Goal: Task Accomplishment & Management: Use online tool/utility

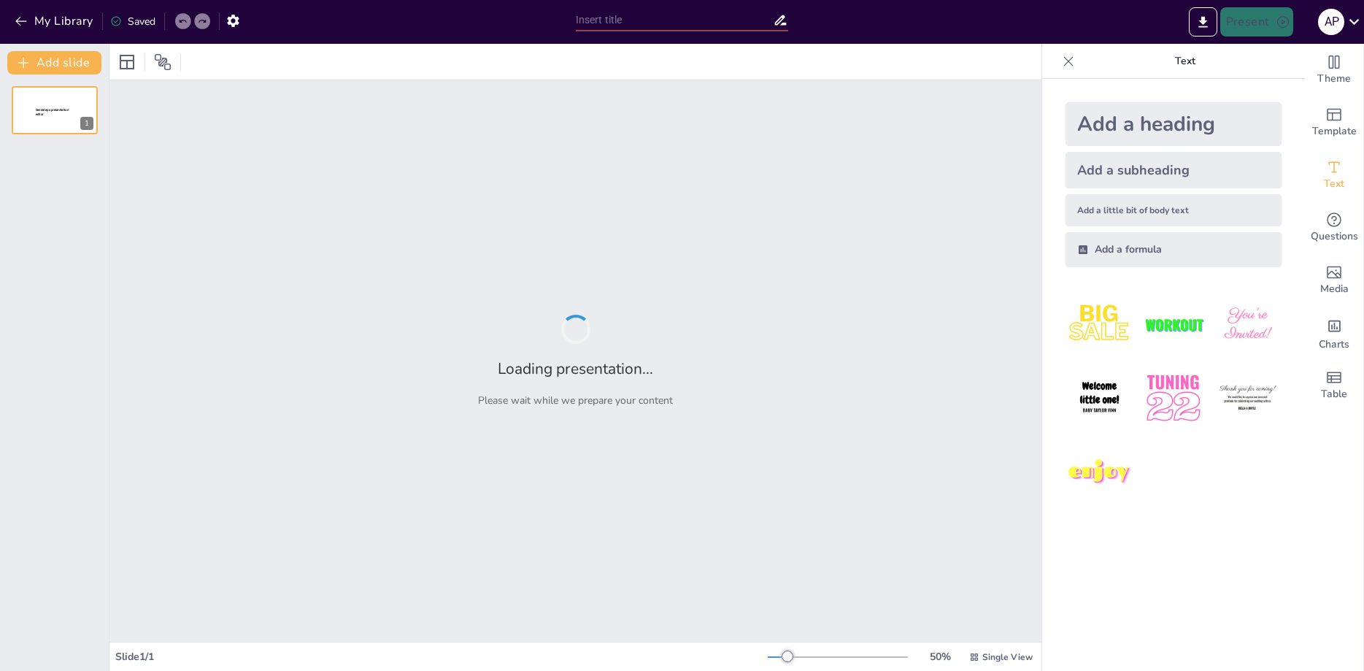
type input "Imported Digitalizacion_Unidad2.pptx"
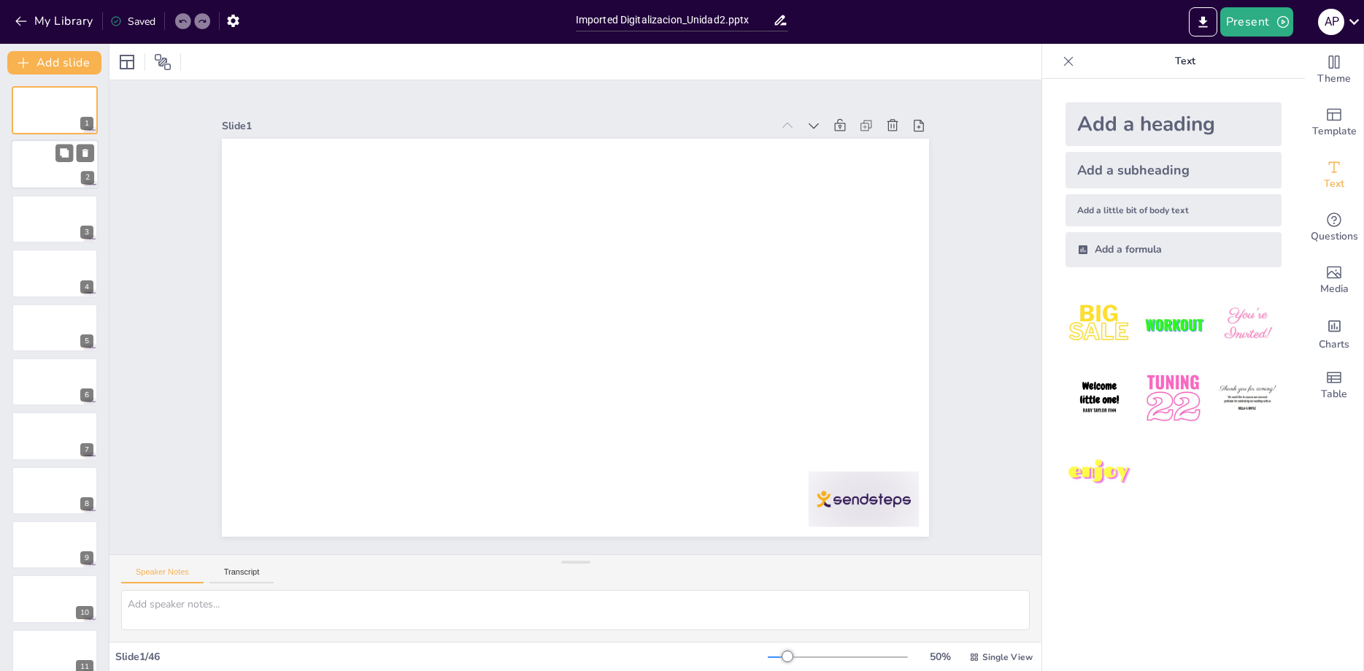
click at [35, 163] on div at bounding box center [55, 165] width 88 height 50
click at [34, 238] on div at bounding box center [55, 219] width 88 height 50
click at [39, 290] on div at bounding box center [55, 273] width 88 height 50
click at [50, 400] on div at bounding box center [55, 382] width 88 height 50
click at [29, 17] on button "My Library" at bounding box center [55, 20] width 88 height 23
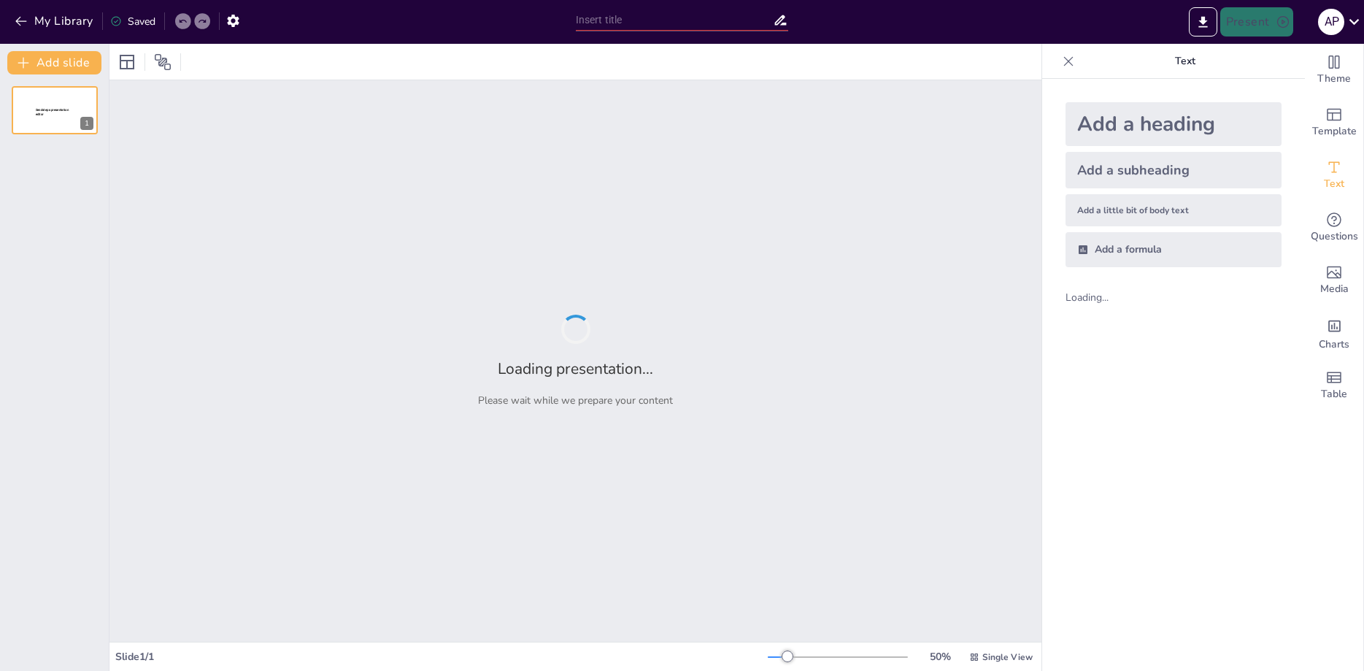
type input "Imported Digitalizacion_Unidad2.pptx"
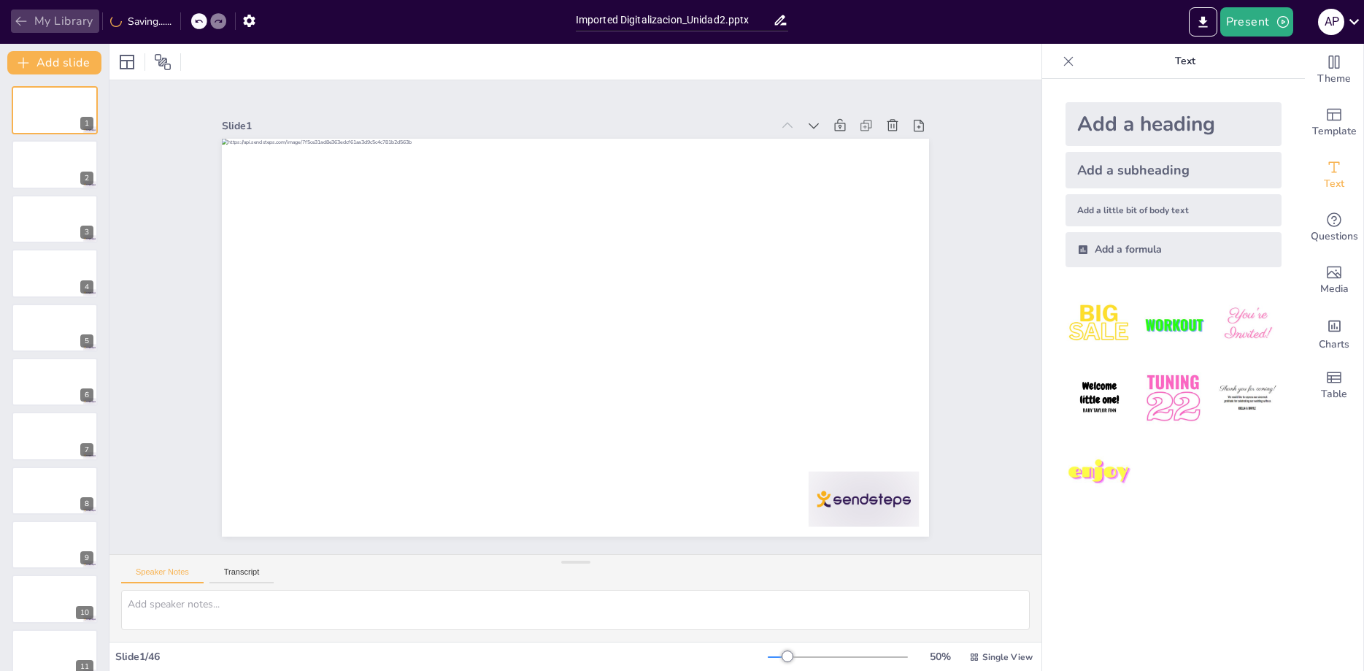
click at [33, 20] on button "My Library" at bounding box center [55, 20] width 88 height 23
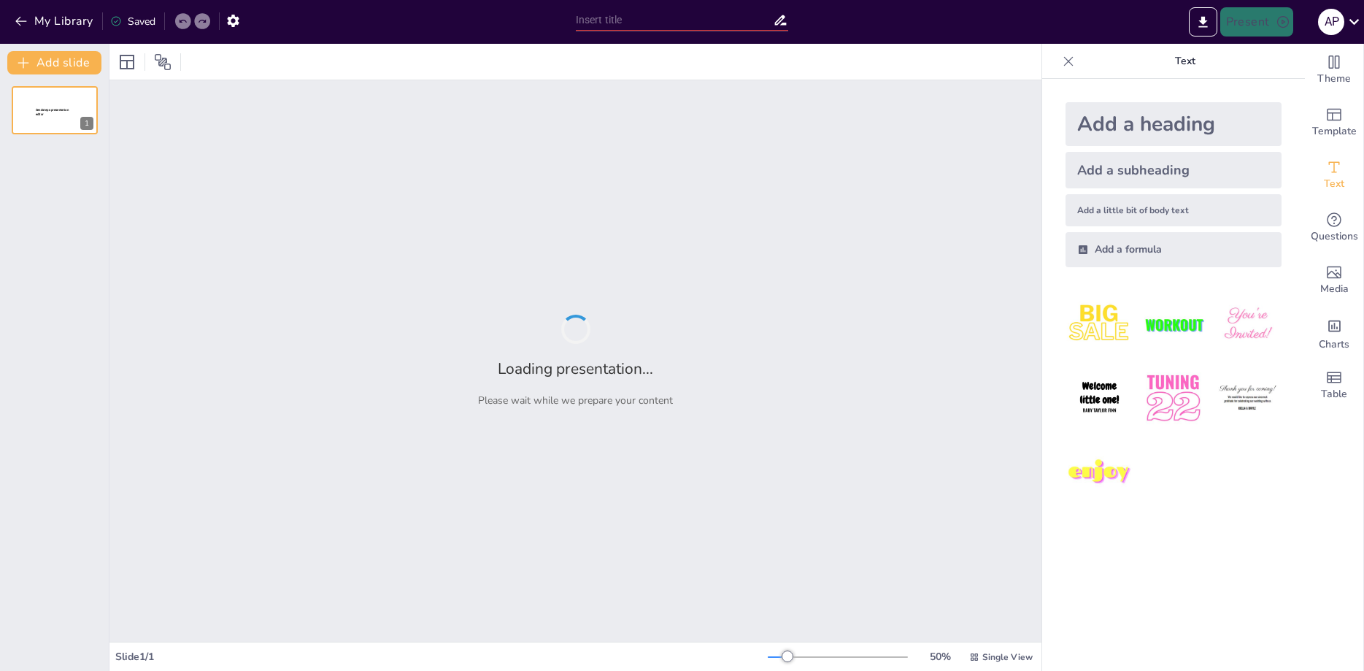
type input "Tecnologías Habilitadoras Digitales: Catalizadores de la Transformación Product…"
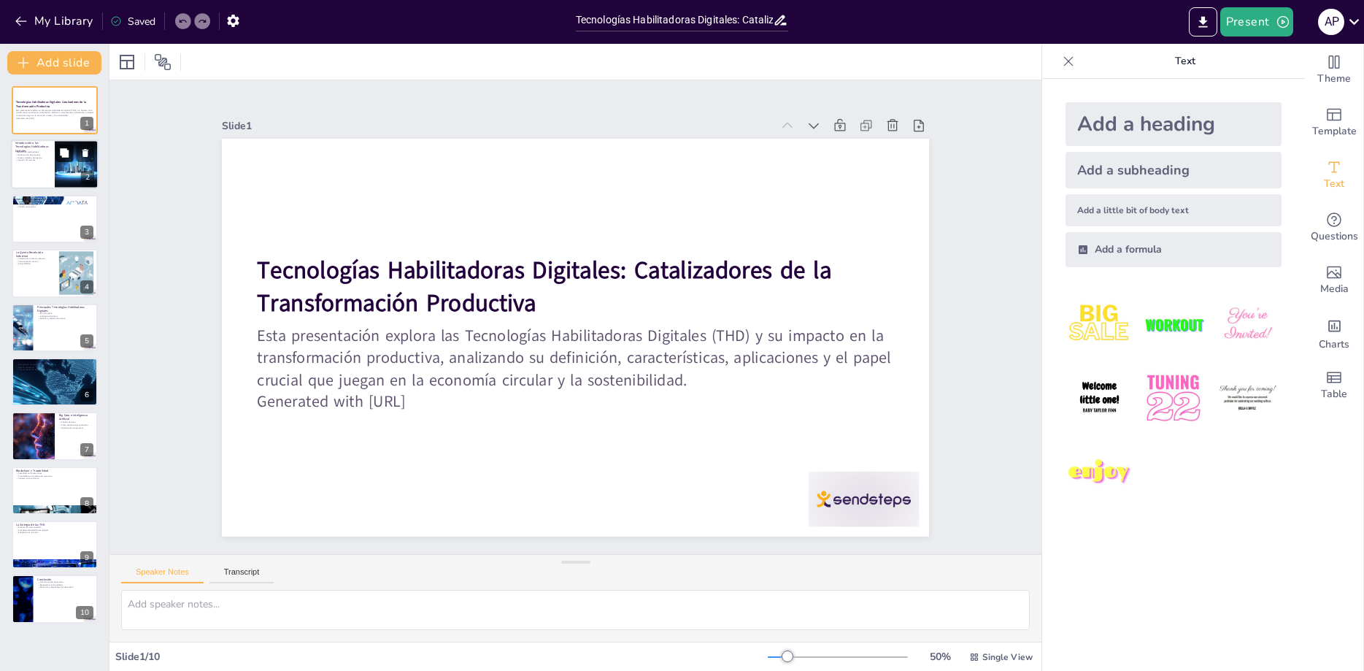
click at [59, 160] on button at bounding box center [64, 153] width 18 height 18
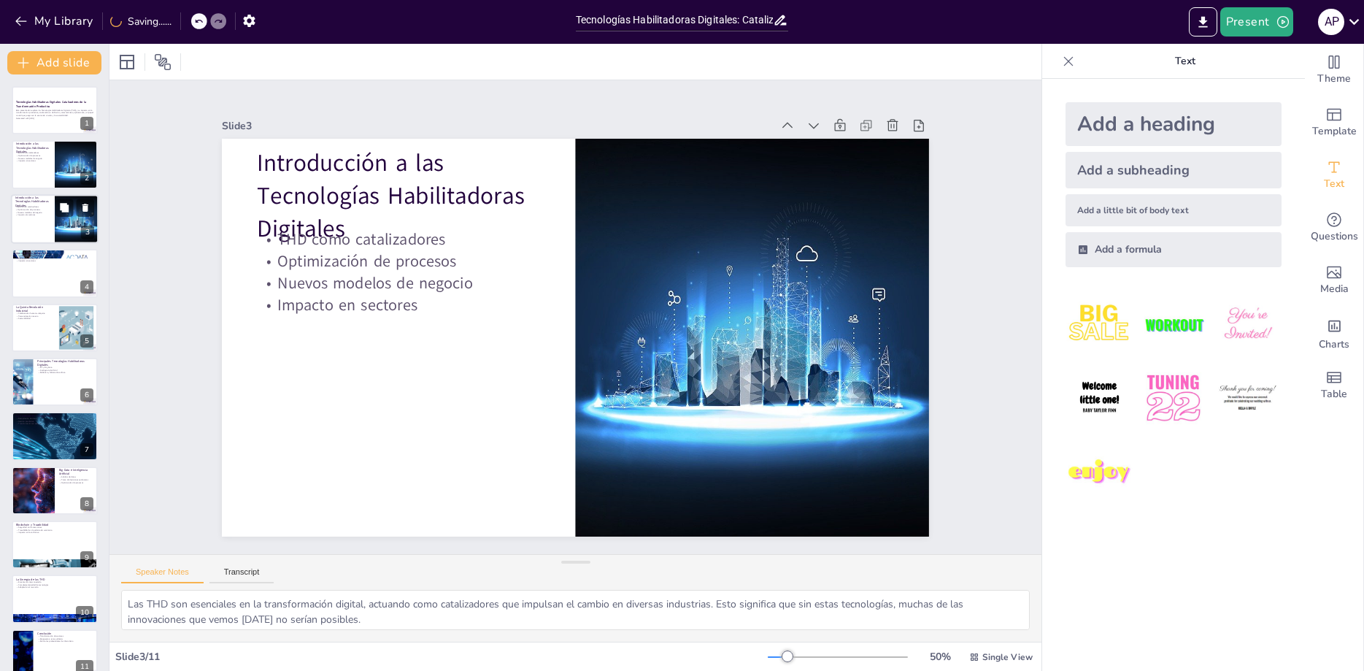
click at [53, 242] on div "Introducción a las Tecnologías Habilitadoras Digitales THD como catalizadores O…" at bounding box center [55, 219] width 88 height 50
click at [53, 272] on div at bounding box center [55, 273] width 88 height 50
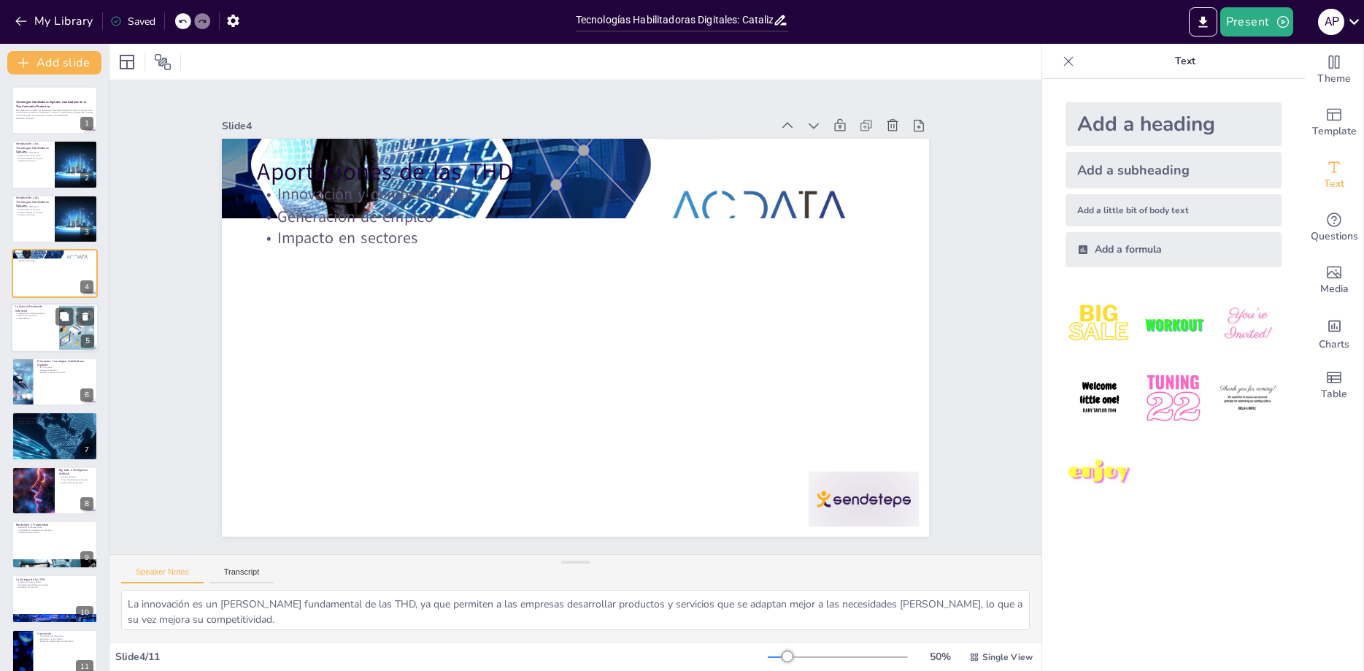
click at [47, 323] on div at bounding box center [55, 328] width 88 height 50
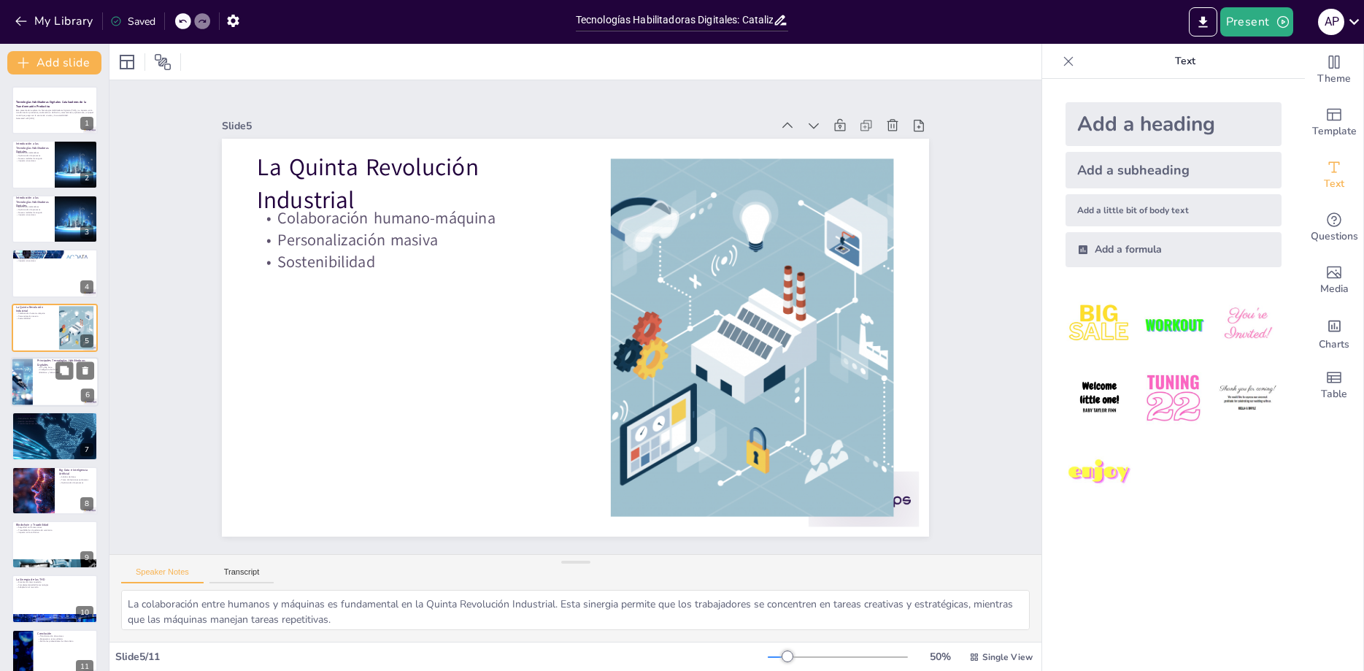
click at [47, 382] on div at bounding box center [55, 382] width 88 height 50
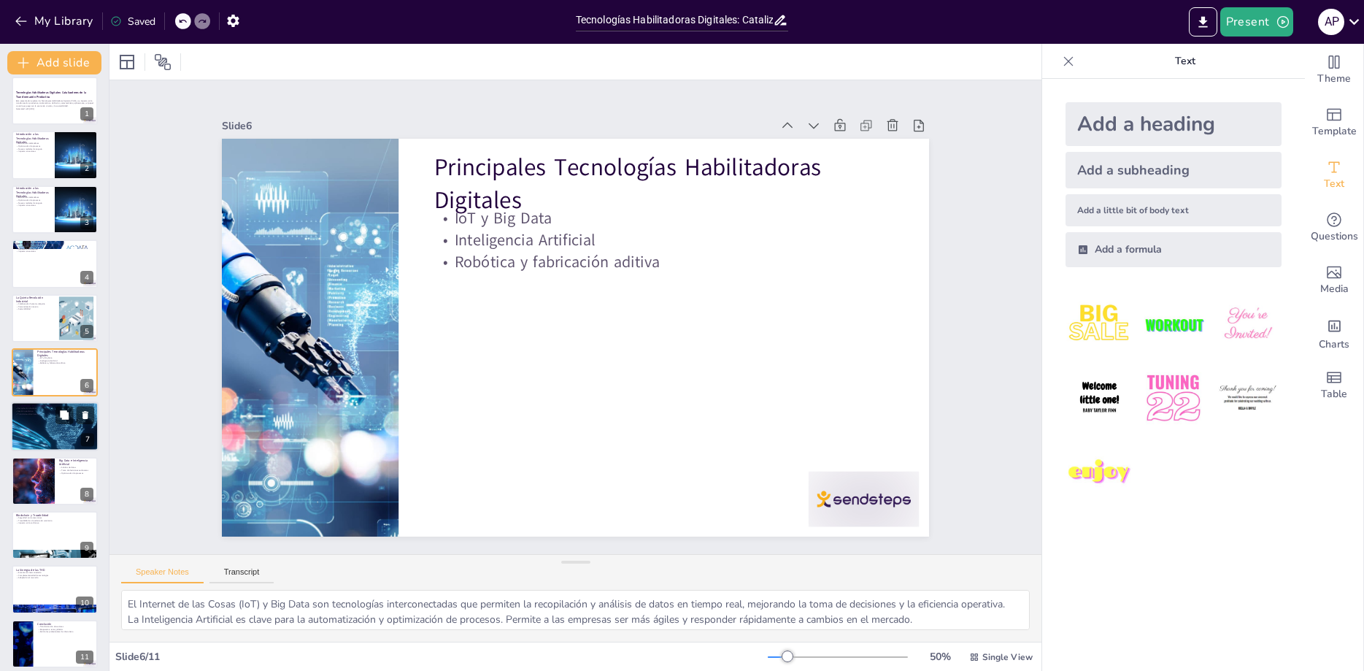
click at [48, 422] on div at bounding box center [55, 427] width 88 height 90
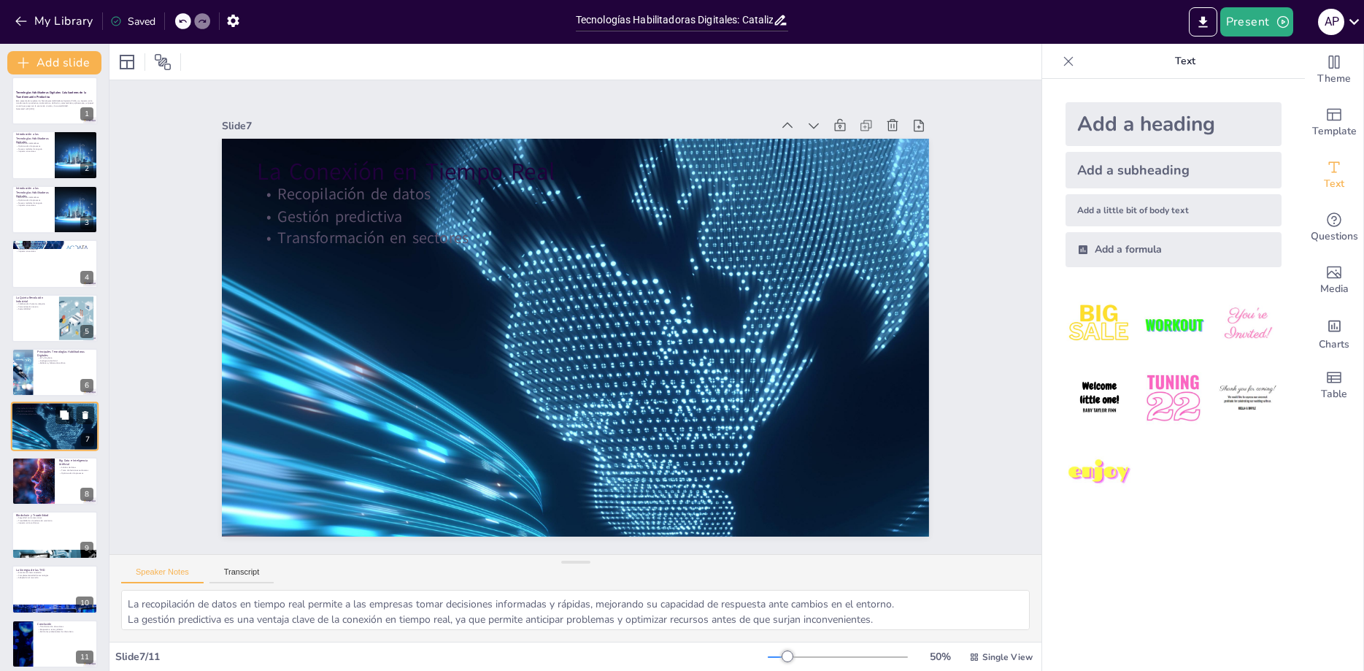
scroll to position [18, 0]
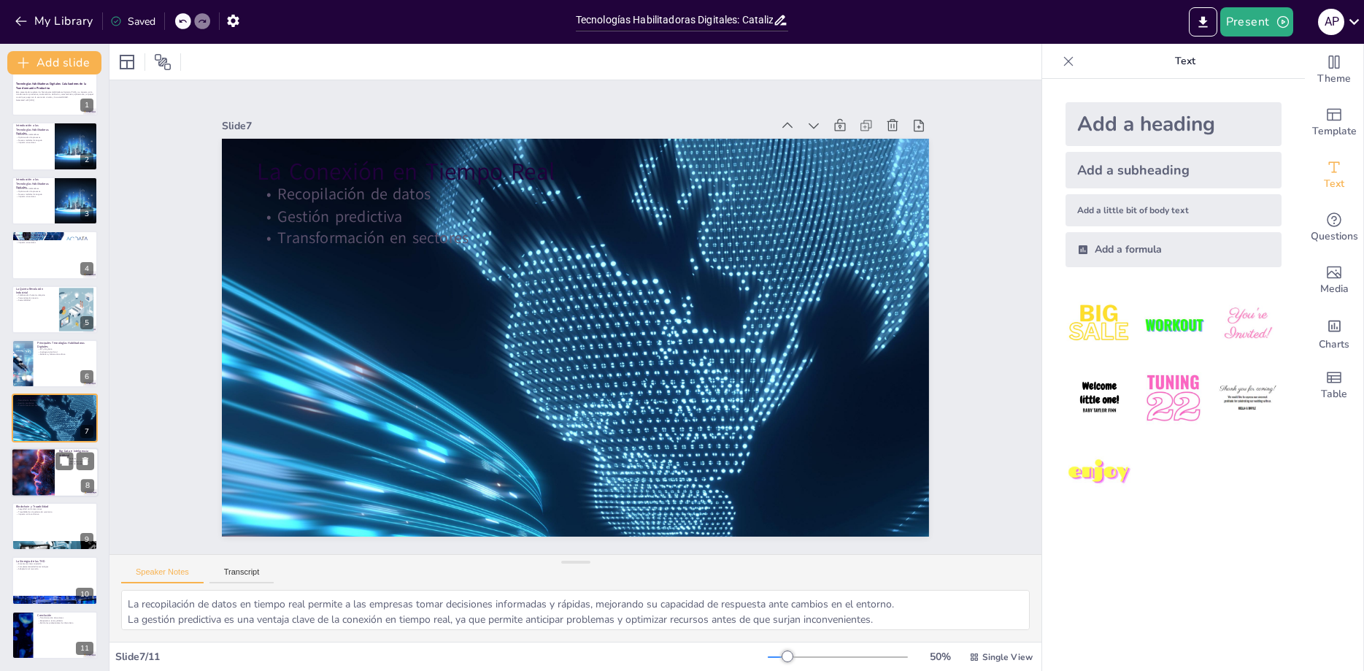
click at [51, 453] on div at bounding box center [32, 472] width 88 height 50
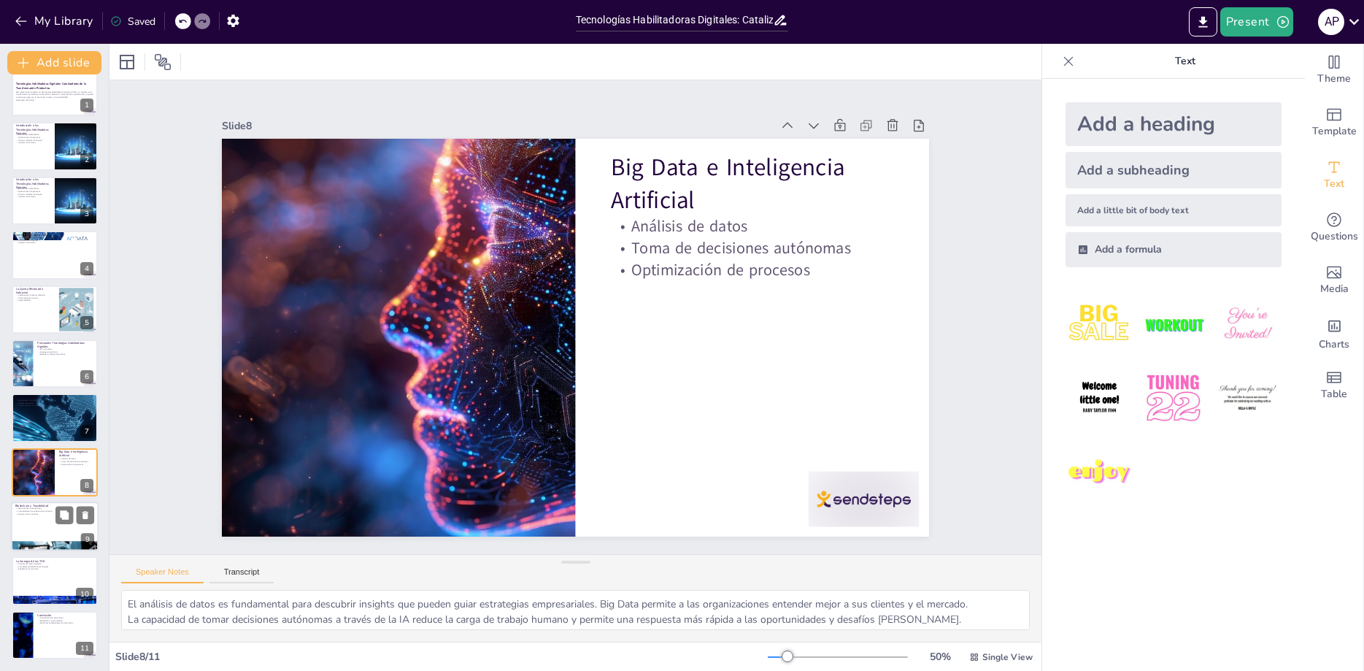
click at [38, 519] on div at bounding box center [55, 526] width 88 height 50
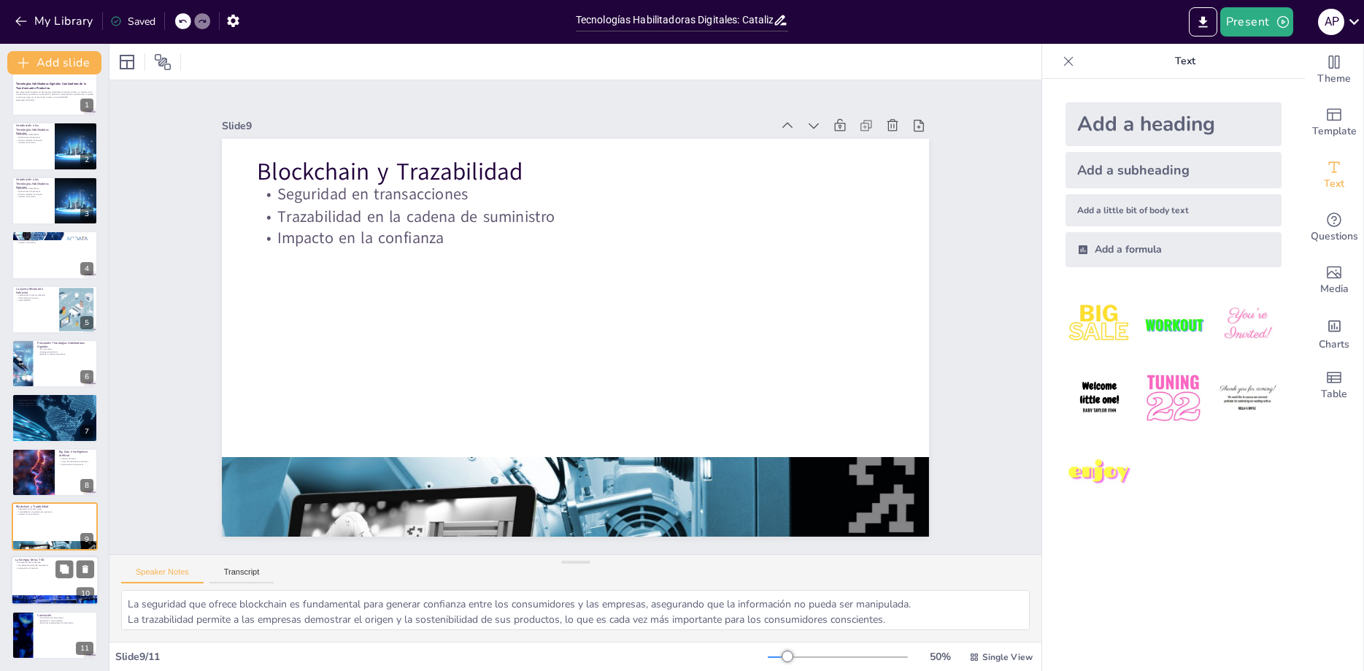
click at [38, 588] on div at bounding box center [55, 581] width 88 height 50
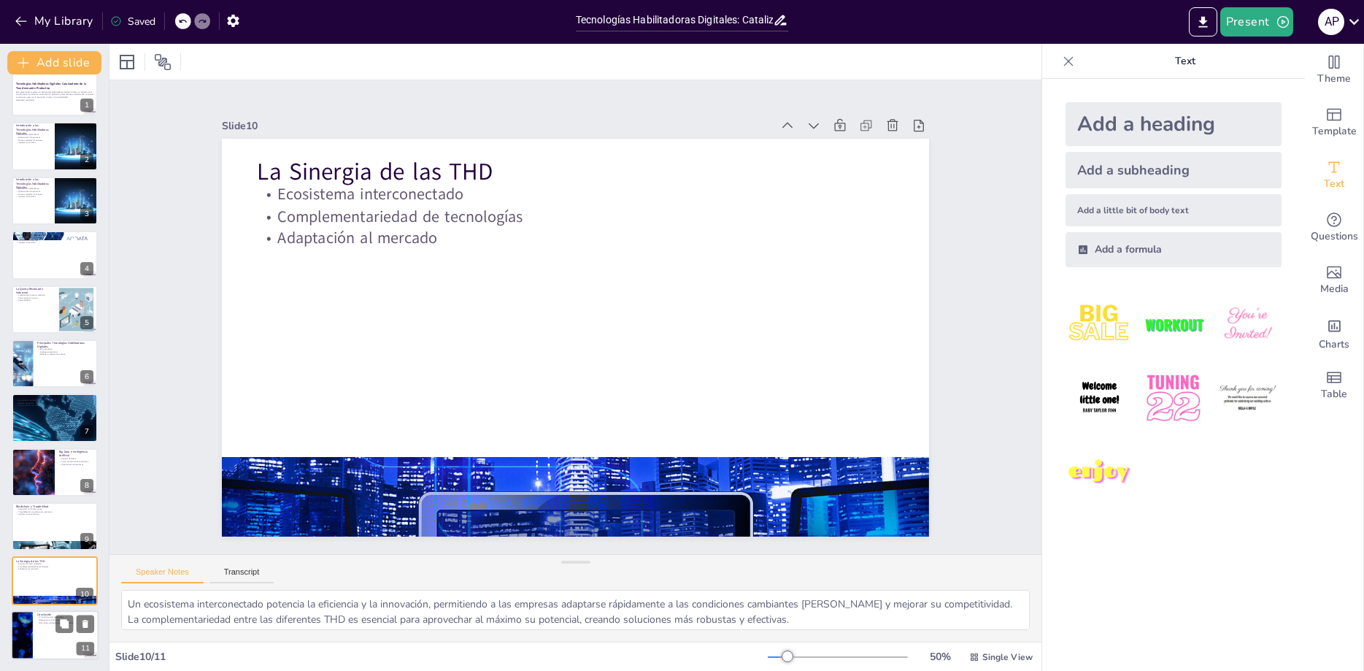
click at [53, 647] on div at bounding box center [55, 635] width 88 height 50
type textarea "La capacidad de las THD para transformar sectores completos es una de sus carac…"
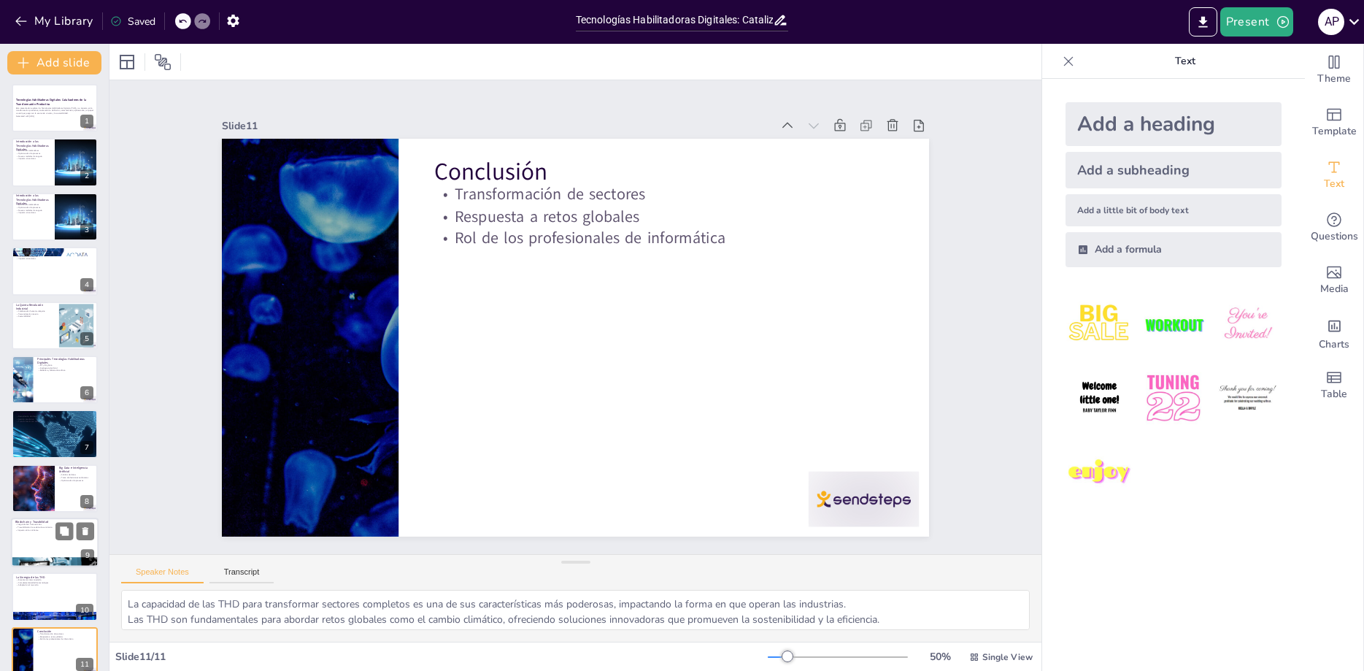
scroll to position [0, 0]
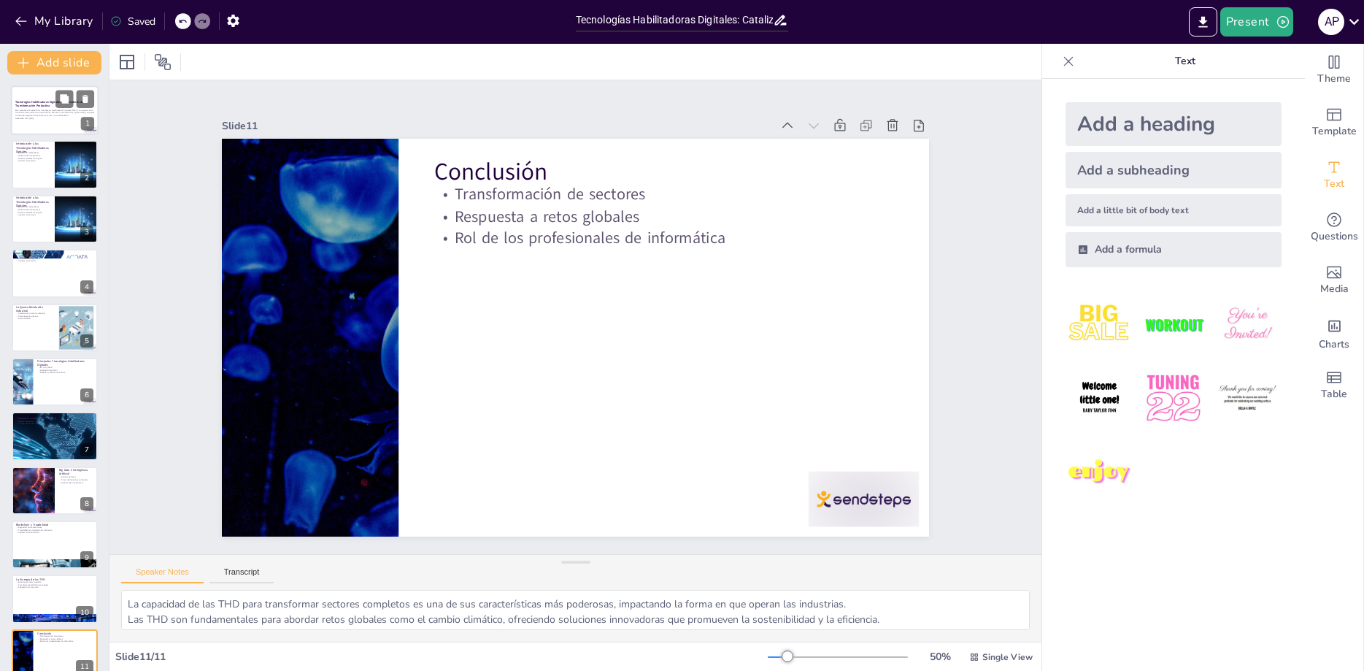
click at [37, 105] on strong "Tecnologías Habilitadoras Digitales: Catalizadores de la Transformación Product…" at bounding box center [51, 104] width 72 height 8
